Goal: Find specific page/section: Find specific page/section

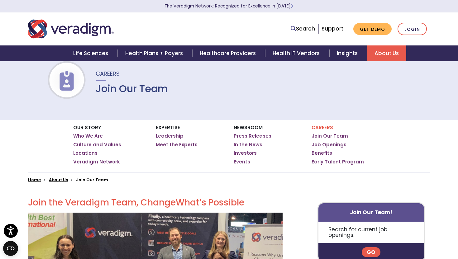
scroll to position [17, 0]
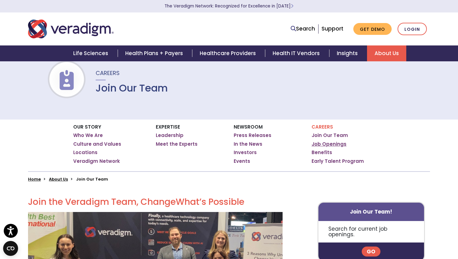
click at [339, 143] on link "Job Openings" at bounding box center [329, 144] width 35 height 6
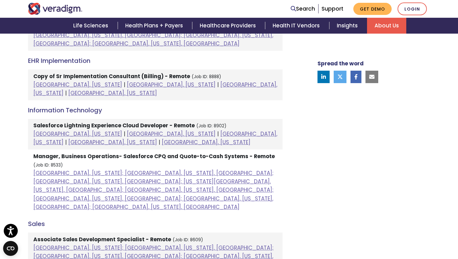
scroll to position [415, 0]
